Goal: Ask a question

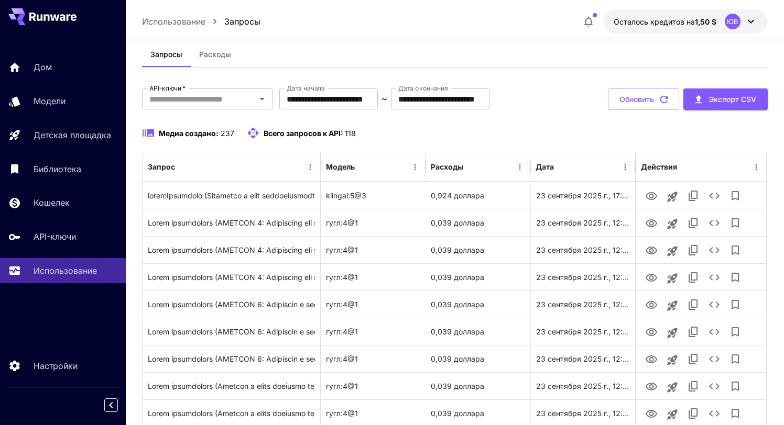
click at [508, 25] on div "Использование Запросы Осталось кредитов на 1,50 $ ЮВ" at bounding box center [454, 21] width 625 height 24
click at [521, 65] on div "Запросы Расходы" at bounding box center [454, 55] width 625 height 26
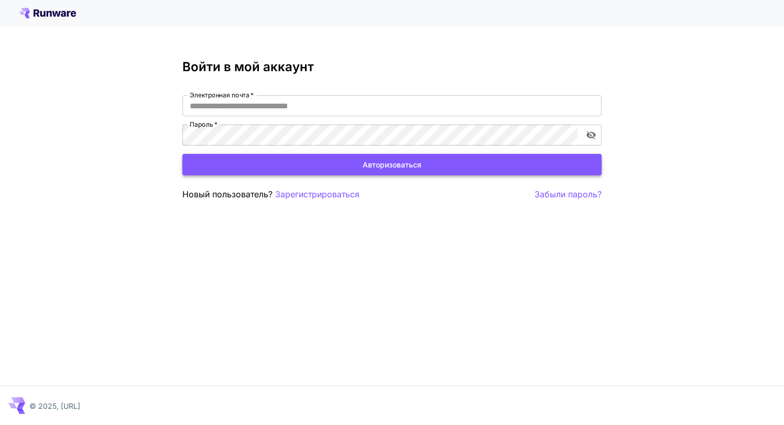
type input "**********"
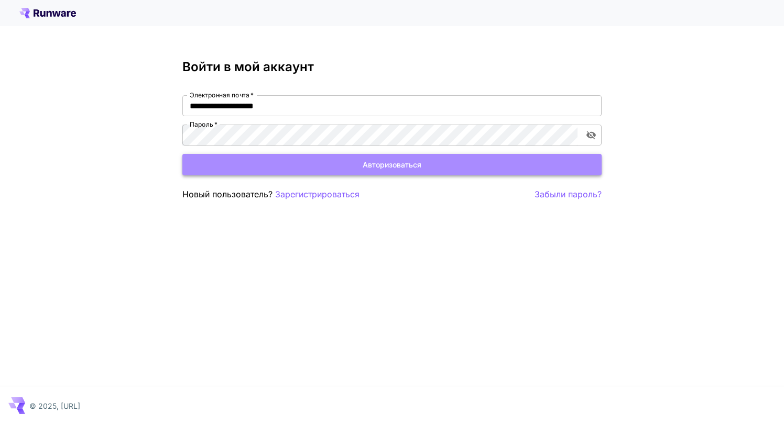
click at [390, 170] on font "Авторизоваться" at bounding box center [392, 164] width 59 height 13
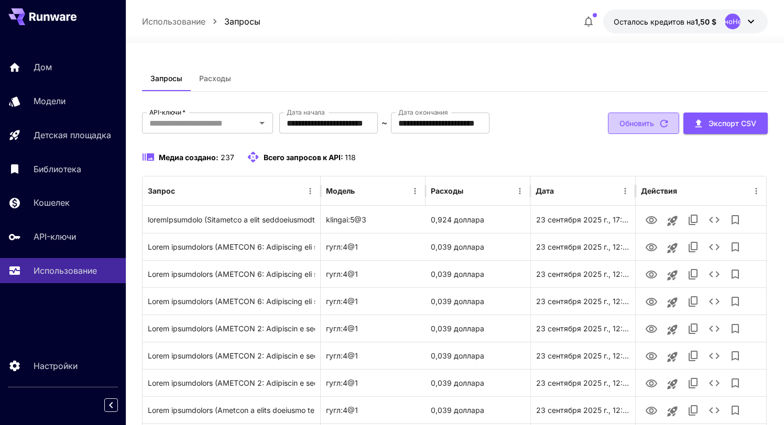
click at [634, 125] on font "Обновить" at bounding box center [636, 123] width 35 height 9
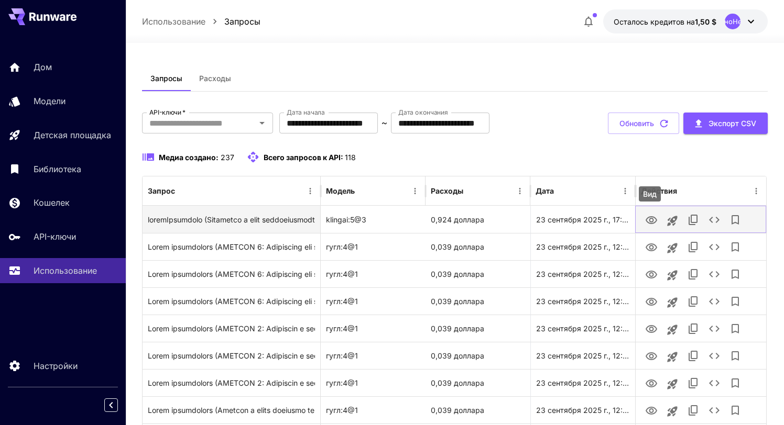
click at [653, 226] on icon "Вид" at bounding box center [651, 220] width 13 height 13
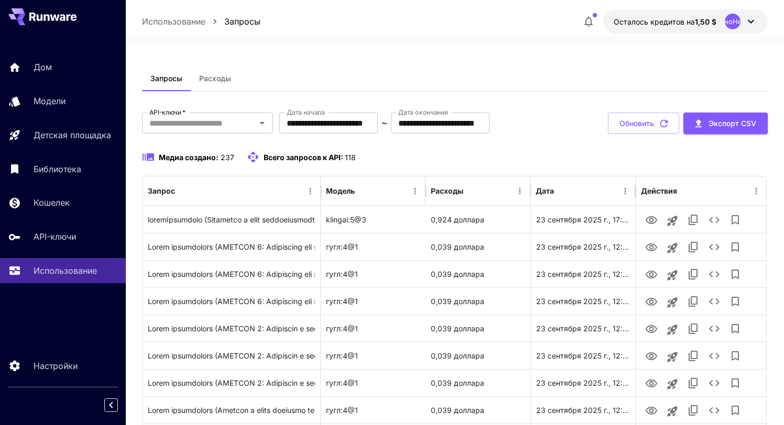
click at [752, 24] on icon at bounding box center [751, 21] width 13 height 13
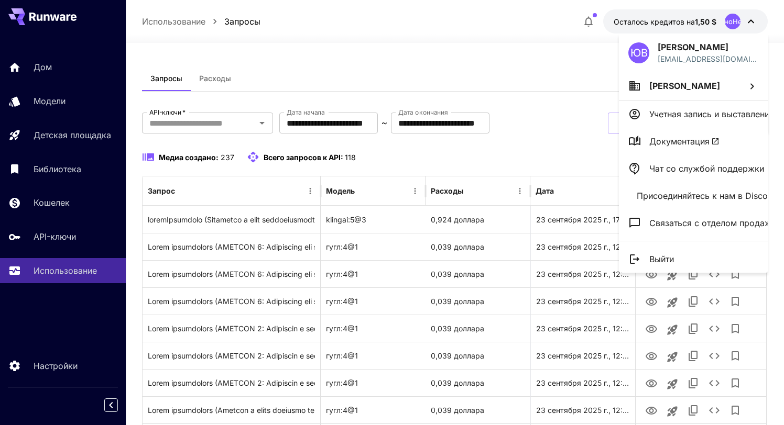
click at [668, 168] on font "Чат со службой поддержки" at bounding box center [706, 168] width 115 height 10
